Goal: Check status: Check status

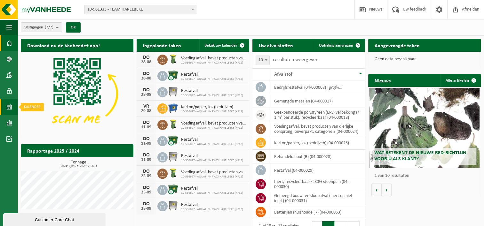
click at [9, 105] on span at bounding box center [9, 107] width 6 height 16
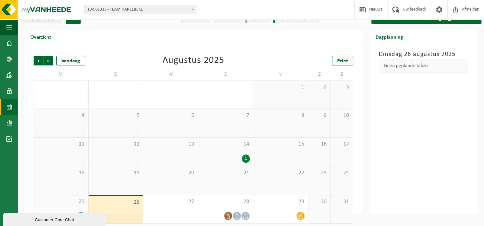
scroll to position [12, 0]
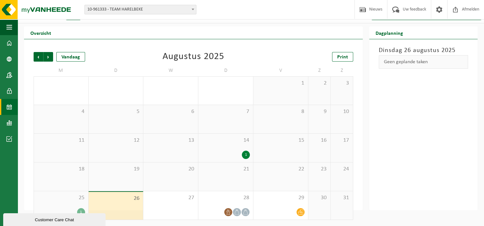
click at [404, 167] on div "Dinsdag 26 augustus 2025 Geen geplande taken" at bounding box center [423, 124] width 109 height 171
click at [67, 203] on div "25 1" at bounding box center [61, 205] width 54 height 28
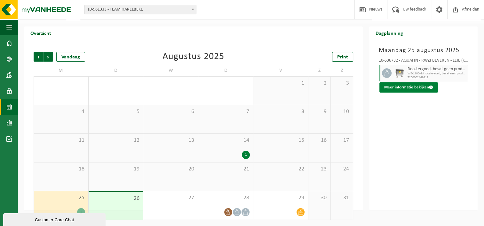
click at [397, 87] on button "Meer informatie bekijken" at bounding box center [408, 87] width 58 height 10
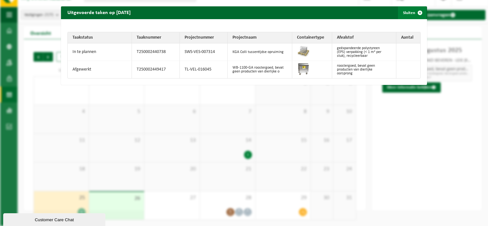
click at [417, 12] on span "button" at bounding box center [420, 12] width 13 height 13
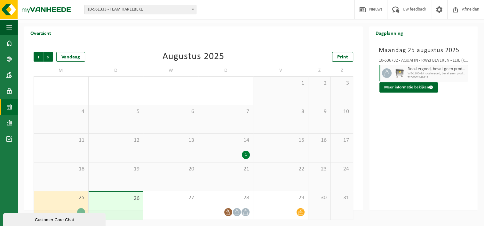
click at [88, 221] on div "Customer Care Chat" at bounding box center [54, 220] width 93 height 5
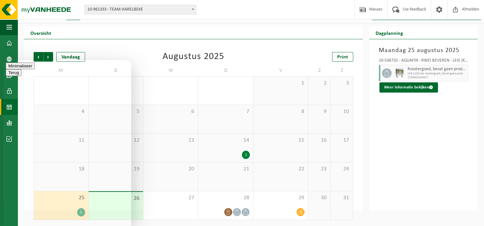
click at [35, 68] on button "Minimaliseer" at bounding box center [20, 66] width 29 height 7
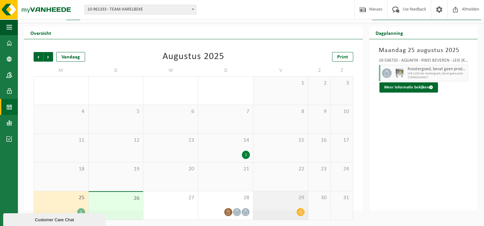
click at [301, 210] on icon at bounding box center [300, 212] width 5 height 5
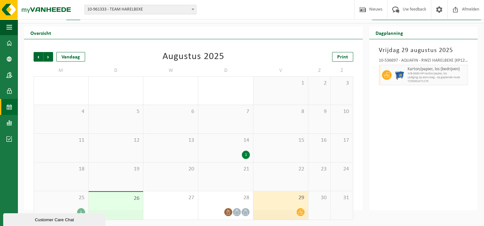
click at [223, 142] on span "14" at bounding box center [225, 140] width 48 height 7
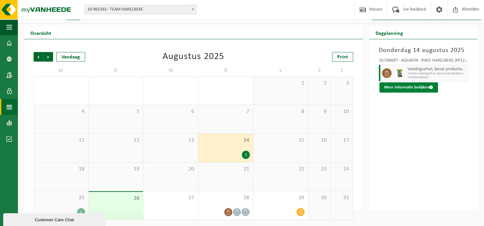
click at [403, 87] on button "Meer informatie bekijken" at bounding box center [408, 87] width 58 height 10
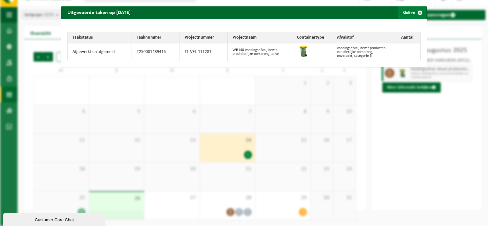
click at [417, 13] on span "button" at bounding box center [420, 12] width 13 height 13
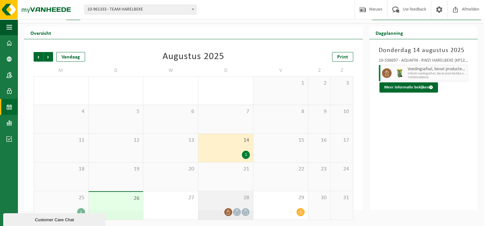
click at [212, 207] on div "28" at bounding box center [225, 205] width 55 height 28
